Goal: Transaction & Acquisition: Purchase product/service

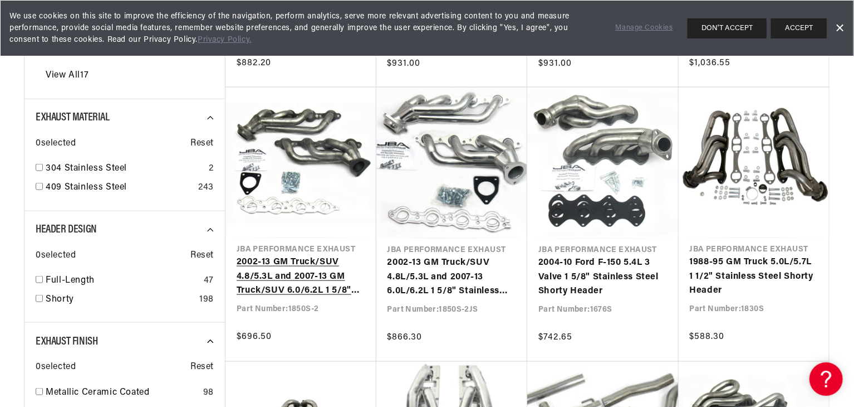
click at [316, 282] on link "2002-13 GM Truck/SUV 4.8/5.3L and 2007-13 GM Truck/SUV 6.0/6.2L 1 5/8" Stainles…" at bounding box center [301, 276] width 129 height 43
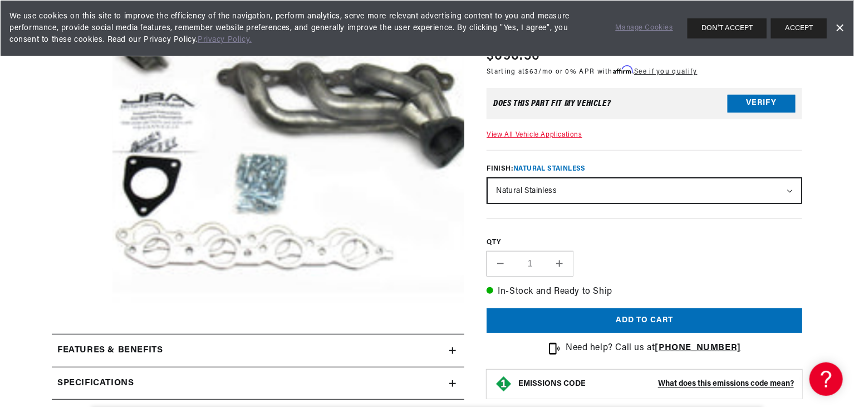
scroll to position [214, 0]
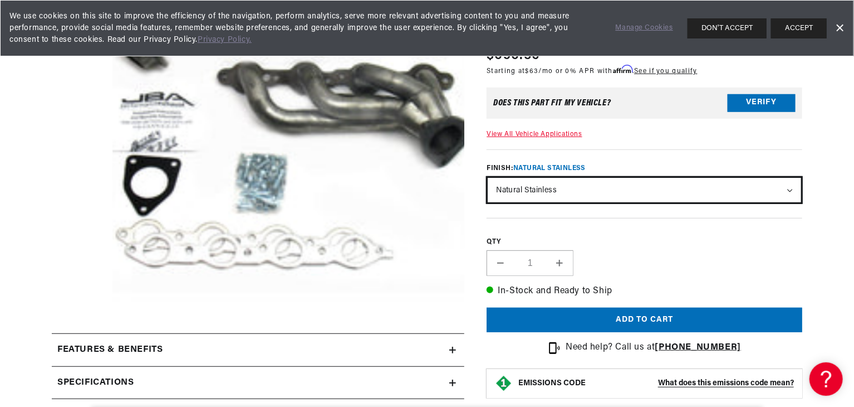
click at [756, 183] on select "Natural Stainless" at bounding box center [645, 190] width 314 height 25
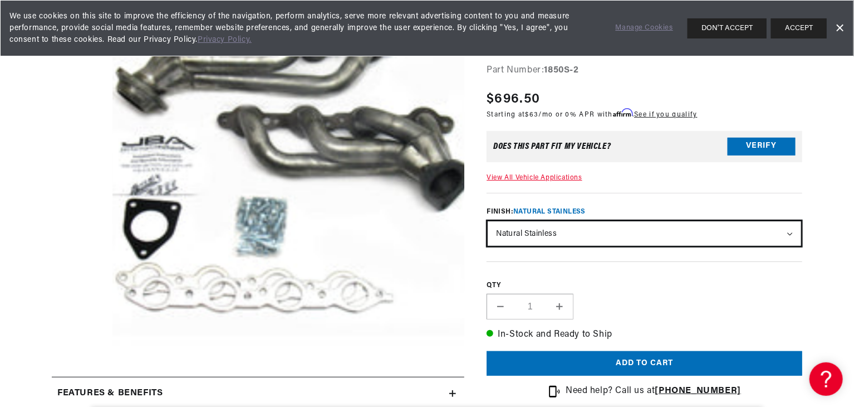
scroll to position [0, 0]
click at [839, 28] on link "Dismiss Banner" at bounding box center [840, 28] width 17 height 17
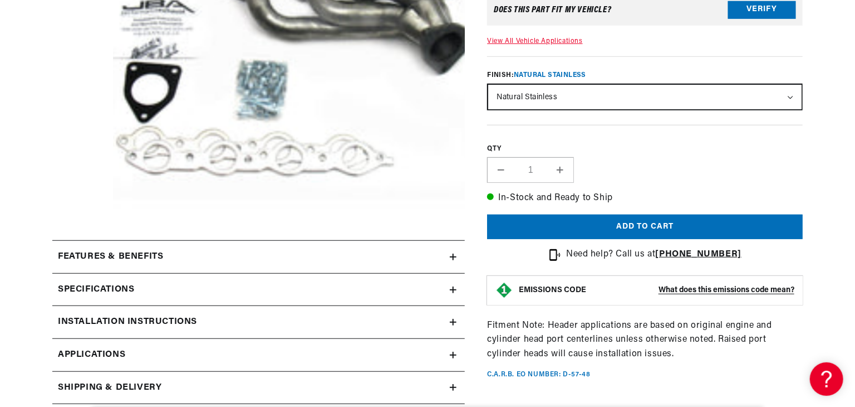
scroll to position [310, 0]
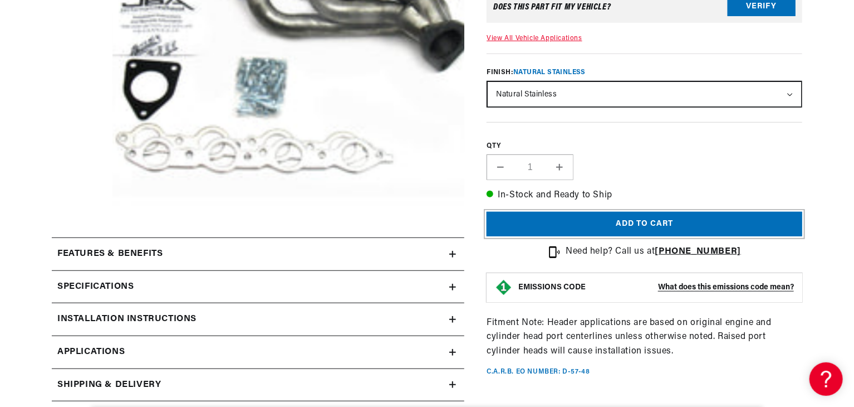
click at [685, 228] on button "Add to cart" at bounding box center [645, 224] width 316 height 25
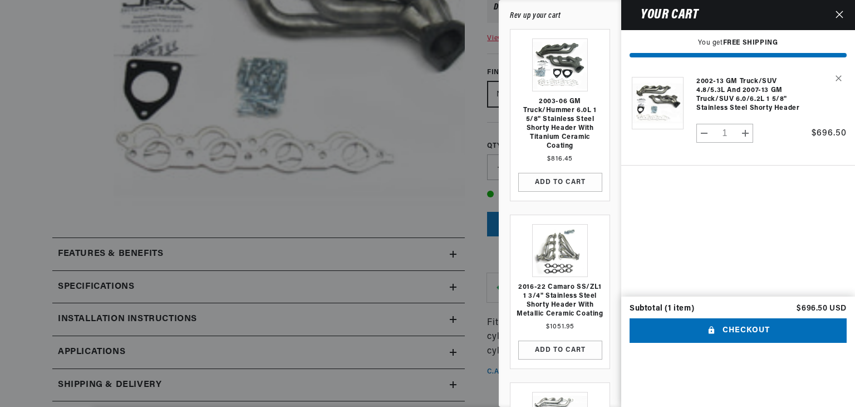
scroll to position [0, 338]
click at [379, 193] on div at bounding box center [427, 203] width 855 height 407
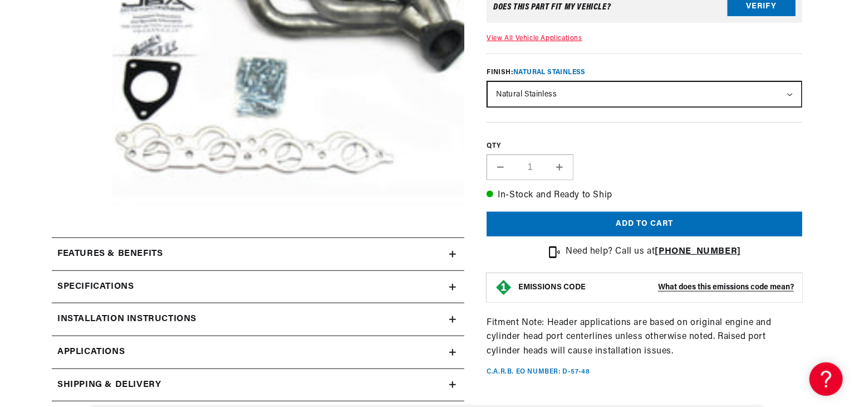
click at [751, 283] on strong "What does this emissions code mean?" at bounding box center [726, 287] width 136 height 8
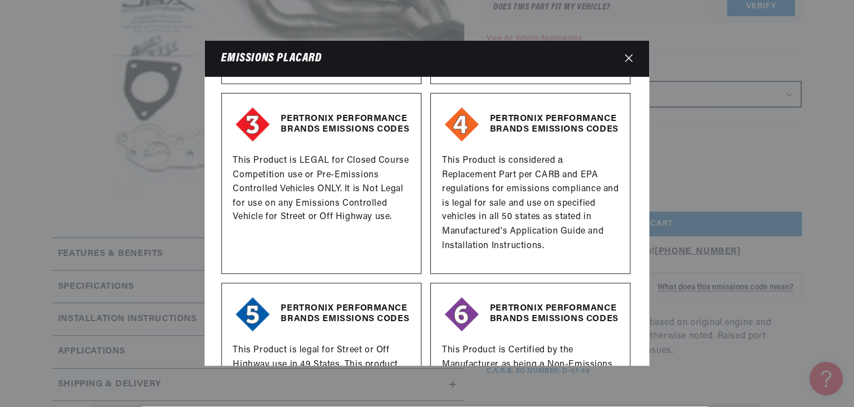
scroll to position [0, 0]
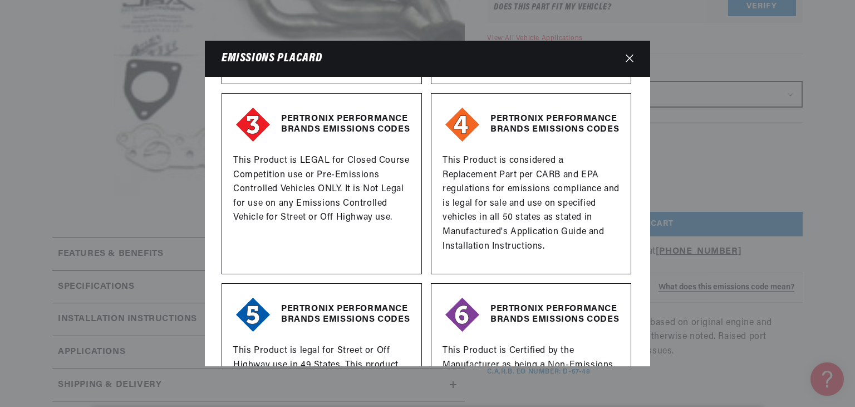
click at [627, 58] on icon "Close" at bounding box center [630, 58] width 8 height 8
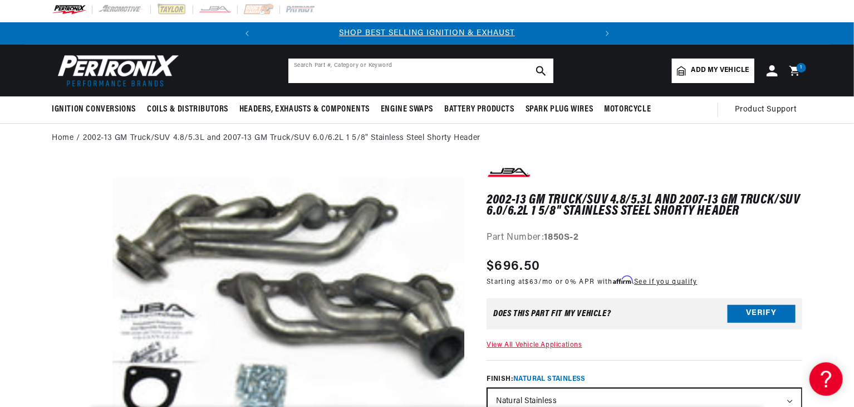
click at [312, 64] on input "text" at bounding box center [420, 70] width 265 height 25
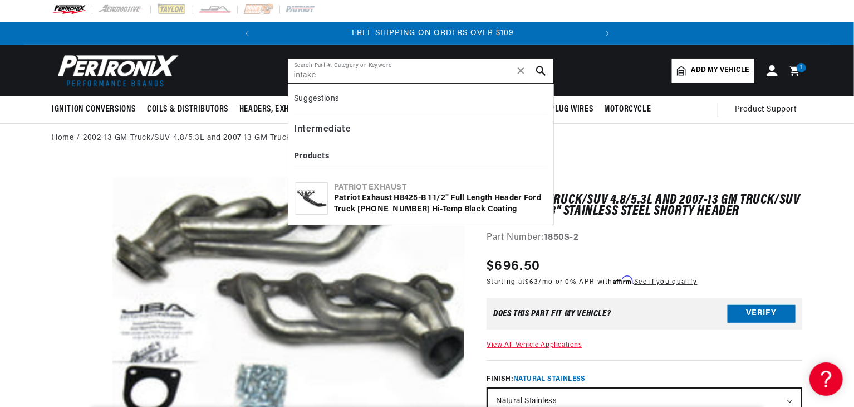
scroll to position [0, 338]
type input "intake"
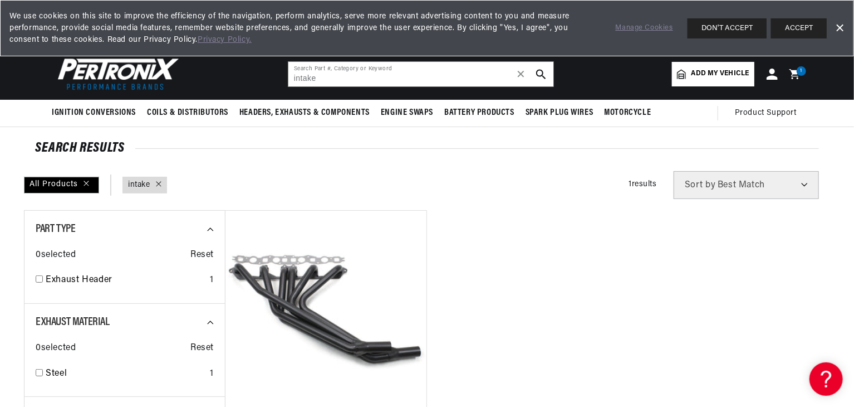
scroll to position [0, 338]
